Goal: Task Accomplishment & Management: Manage account settings

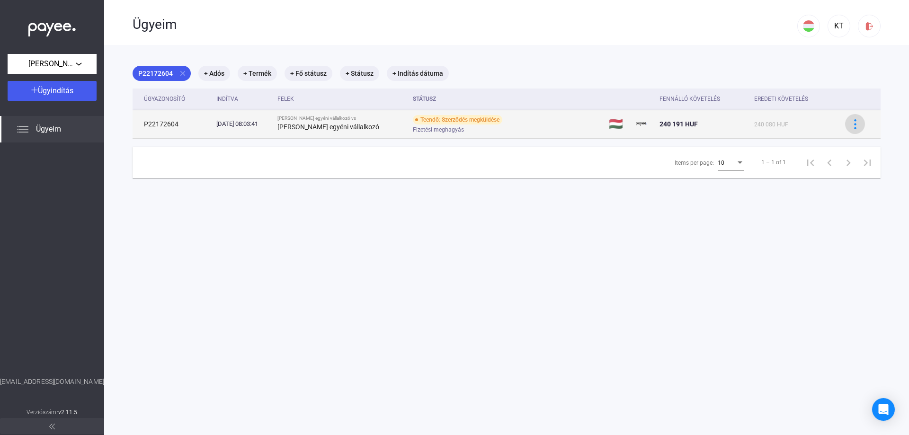
click at [858, 121] on img at bounding box center [855, 124] width 10 height 10
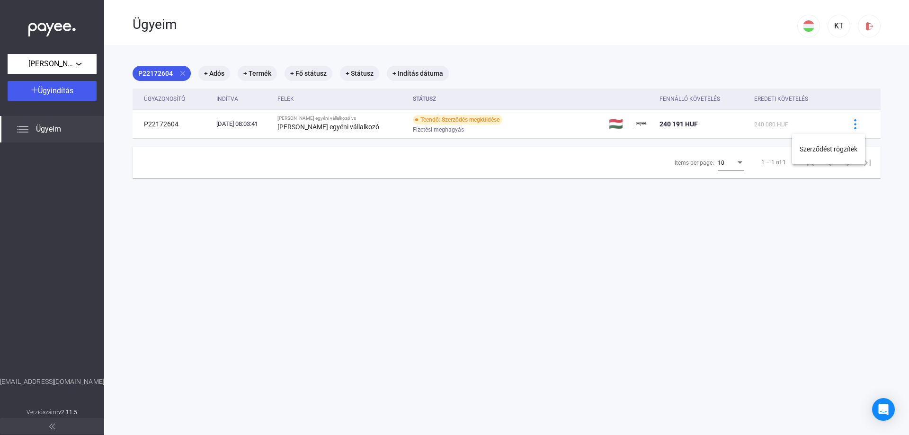
click at [812, 267] on div at bounding box center [454, 217] width 909 height 435
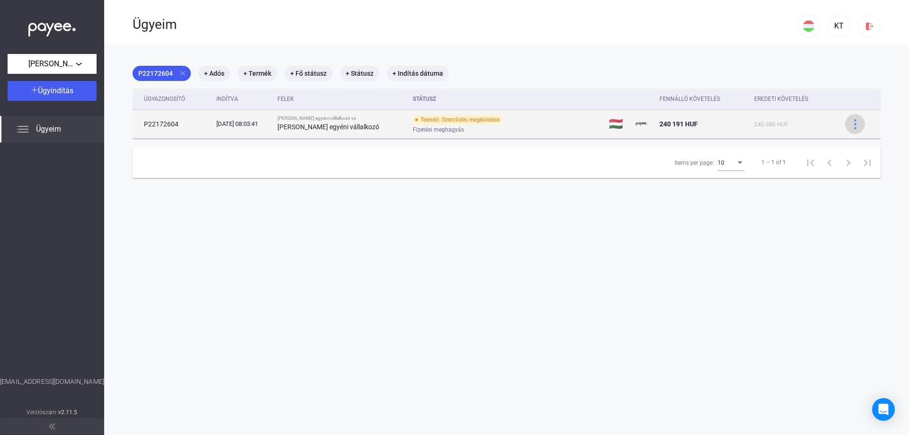
click at [852, 128] on img at bounding box center [855, 124] width 10 height 10
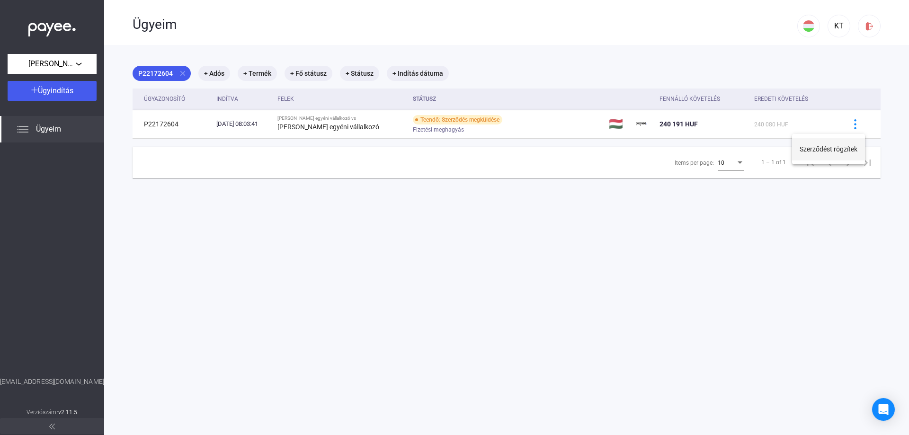
click at [838, 150] on button "Szerződést rögzítek" at bounding box center [828, 149] width 73 height 23
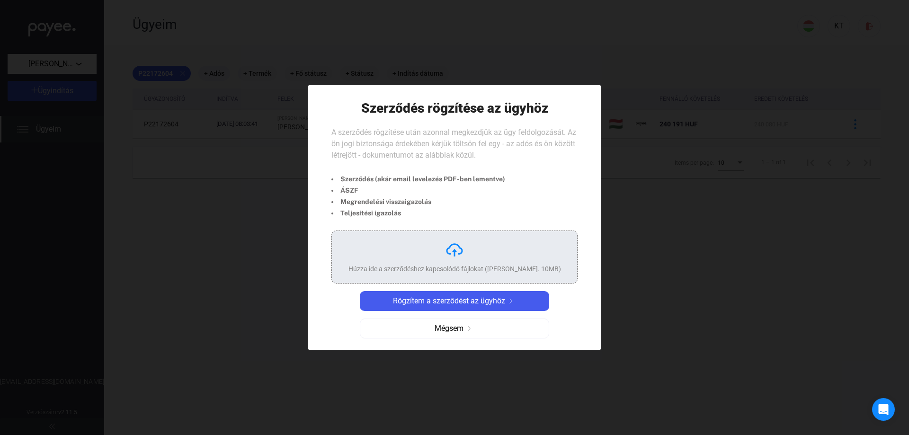
click at [463, 267] on div "Húzza ide a szerződéshez kapcsolódó fájlokat ([PERSON_NAME]. 10MB)" at bounding box center [454, 268] width 213 height 9
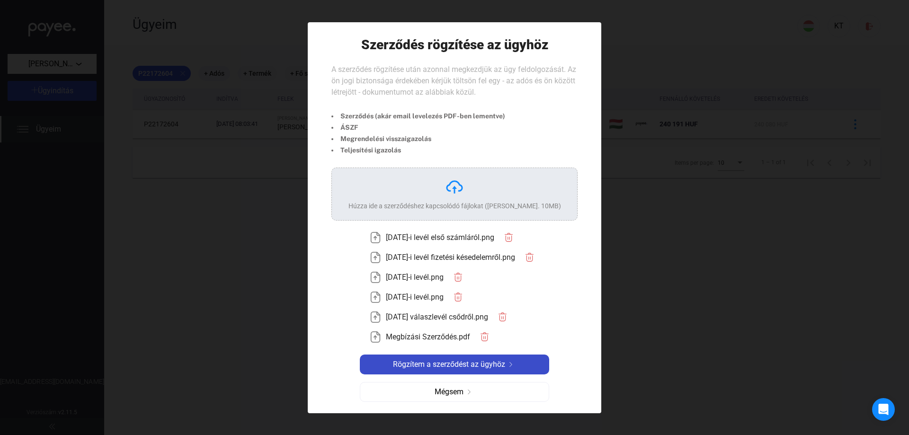
click at [458, 366] on span "Rögzítem a szerződést az ügyhöz" at bounding box center [449, 364] width 112 height 11
